Goal: Browse casually: Explore the website without a specific task or goal

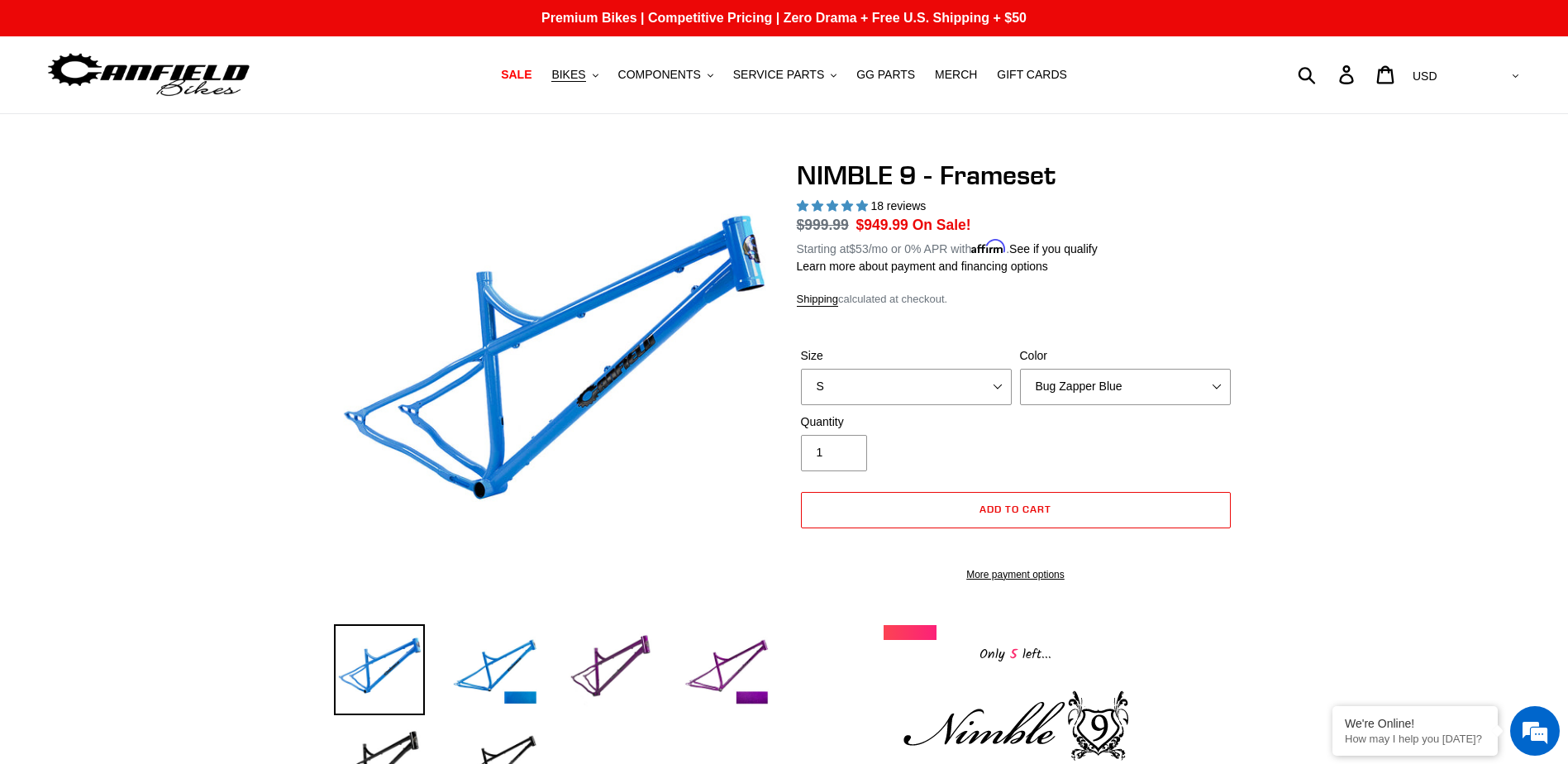
select select "highest-rating"
click at [679, 74] on span "COMPONENTS" at bounding box center [660, 75] width 83 height 14
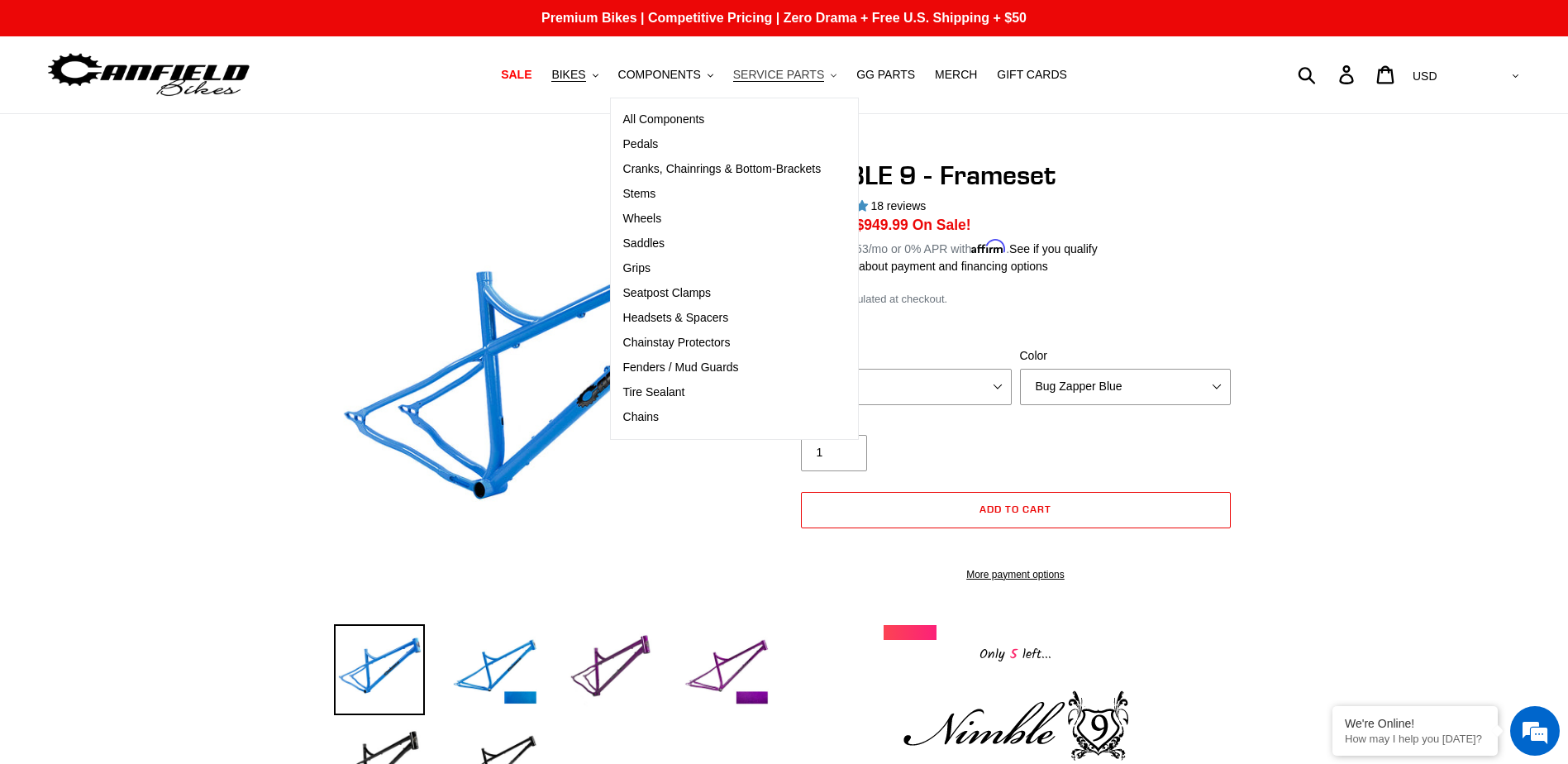
click at [794, 75] on span "SERVICE PARTS" at bounding box center [778, 75] width 91 height 14
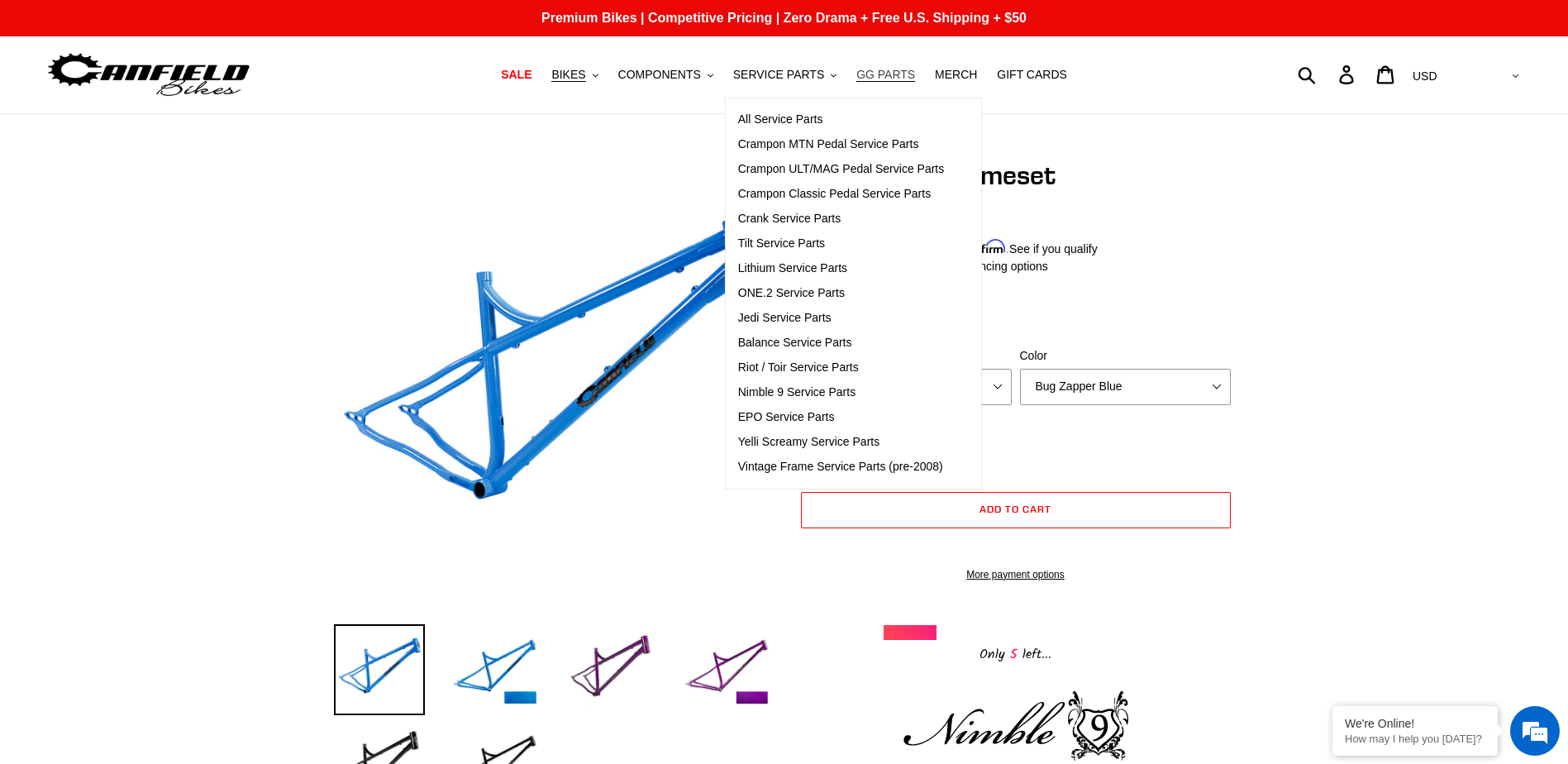
click at [885, 76] on span "GG PARTS" at bounding box center [886, 75] width 59 height 14
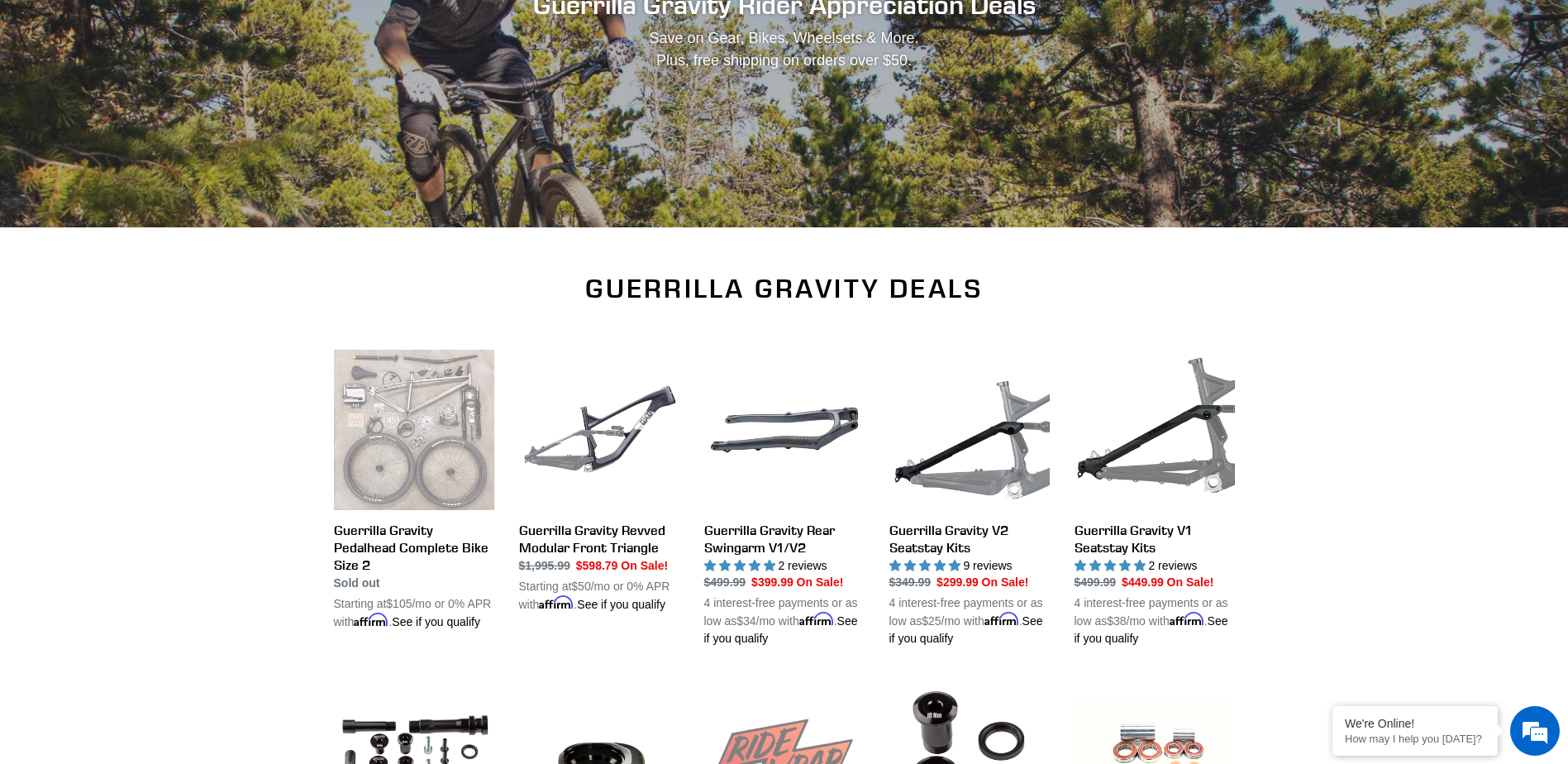
scroll to position [136, 0]
